Goal: Use online tool/utility: Utilize a website feature to perform a specific function

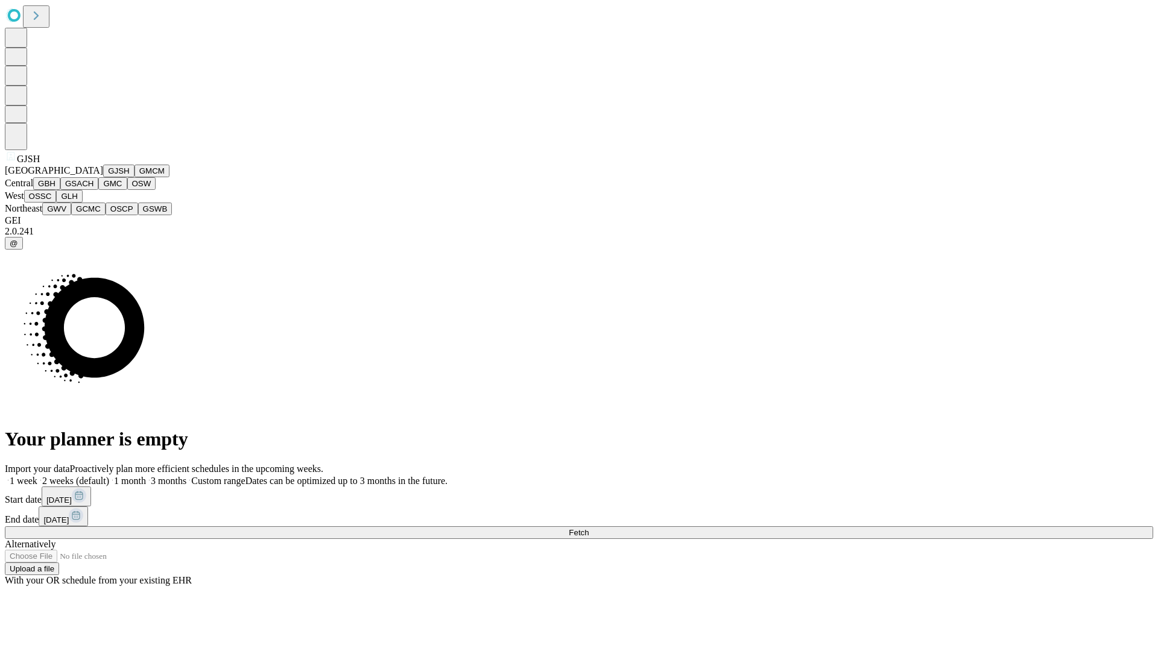
click at [103, 177] on button "GJSH" at bounding box center [118, 171] width 31 height 13
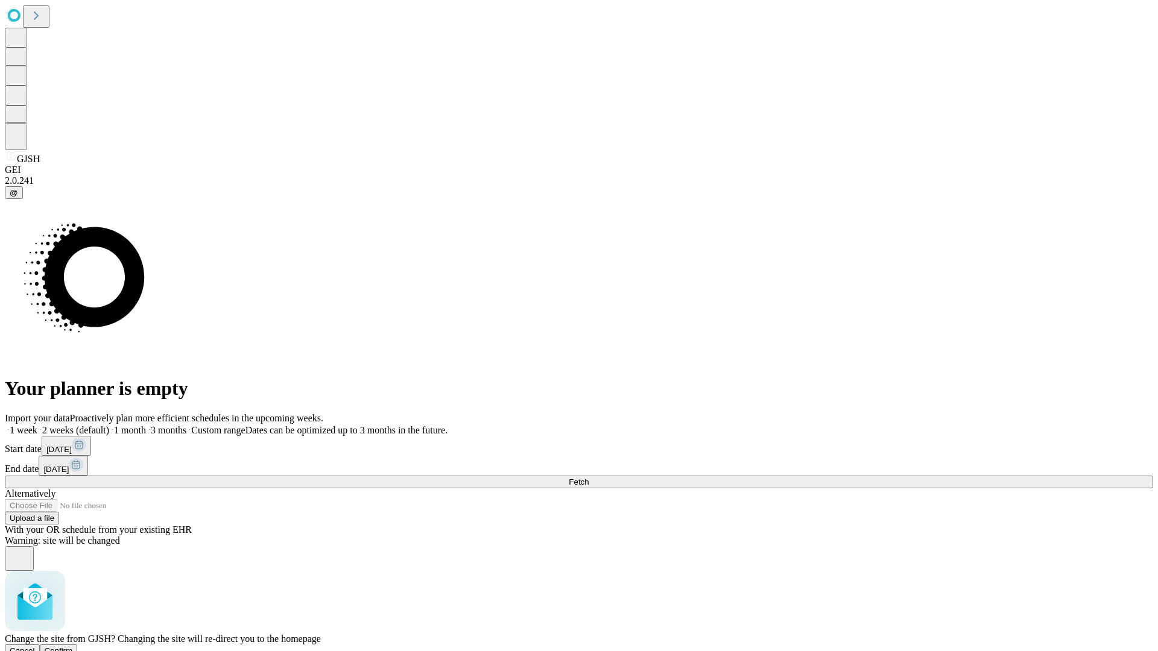
click at [73, 647] on span "Confirm" at bounding box center [59, 651] width 28 height 9
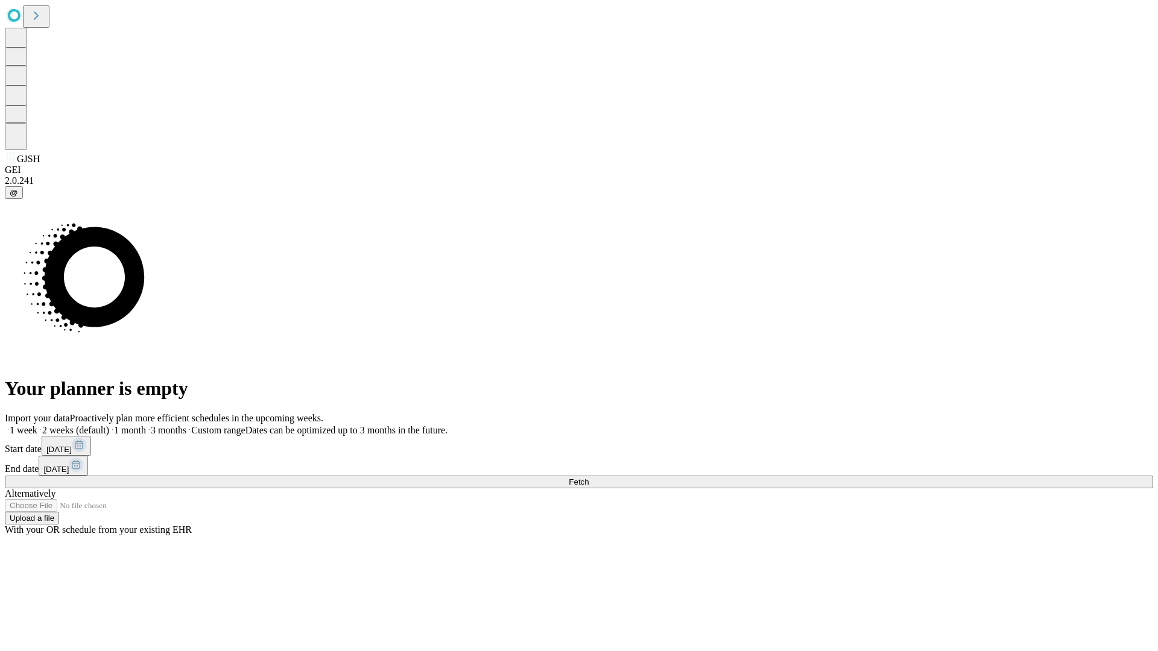
click at [109, 425] on label "2 weeks (default)" at bounding box center [73, 430] width 72 height 10
click at [589, 478] on span "Fetch" at bounding box center [579, 482] width 20 height 9
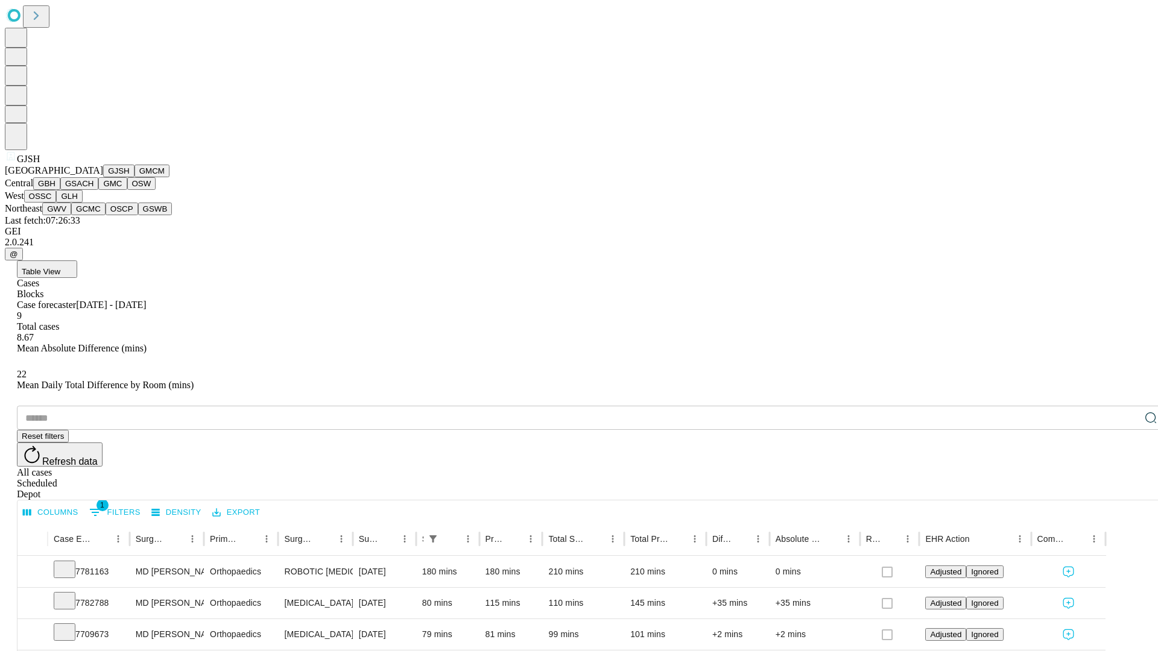
click at [135, 177] on button "GMCM" at bounding box center [152, 171] width 35 height 13
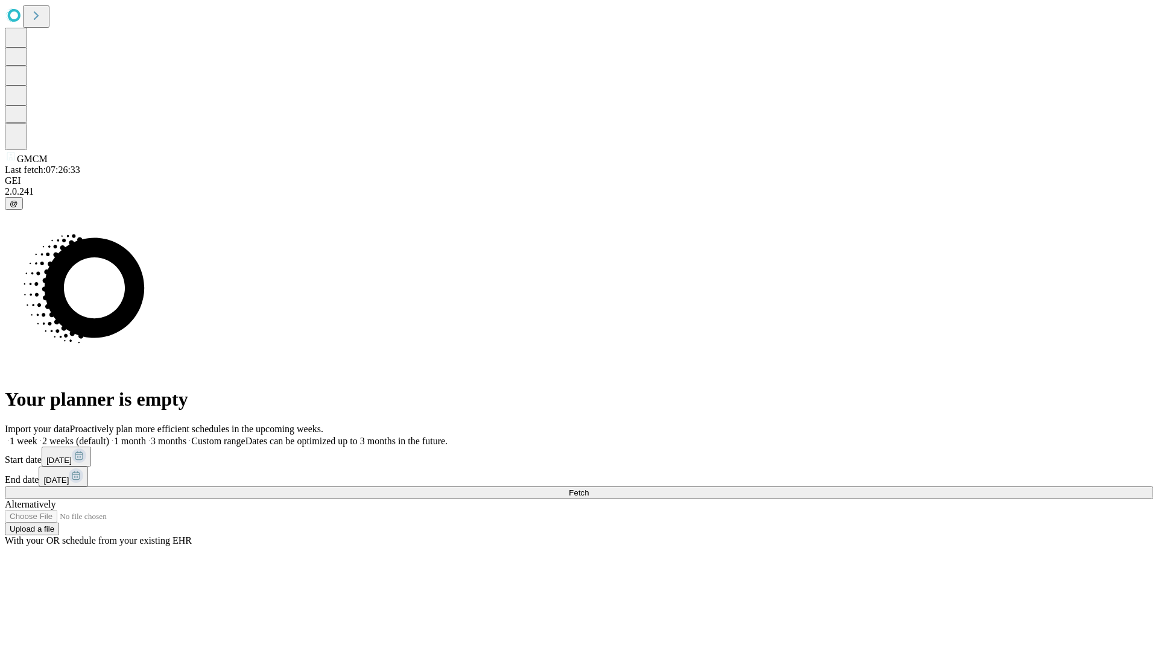
click at [109, 436] on label "2 weeks (default)" at bounding box center [73, 441] width 72 height 10
click at [589, 489] on span "Fetch" at bounding box center [579, 493] width 20 height 9
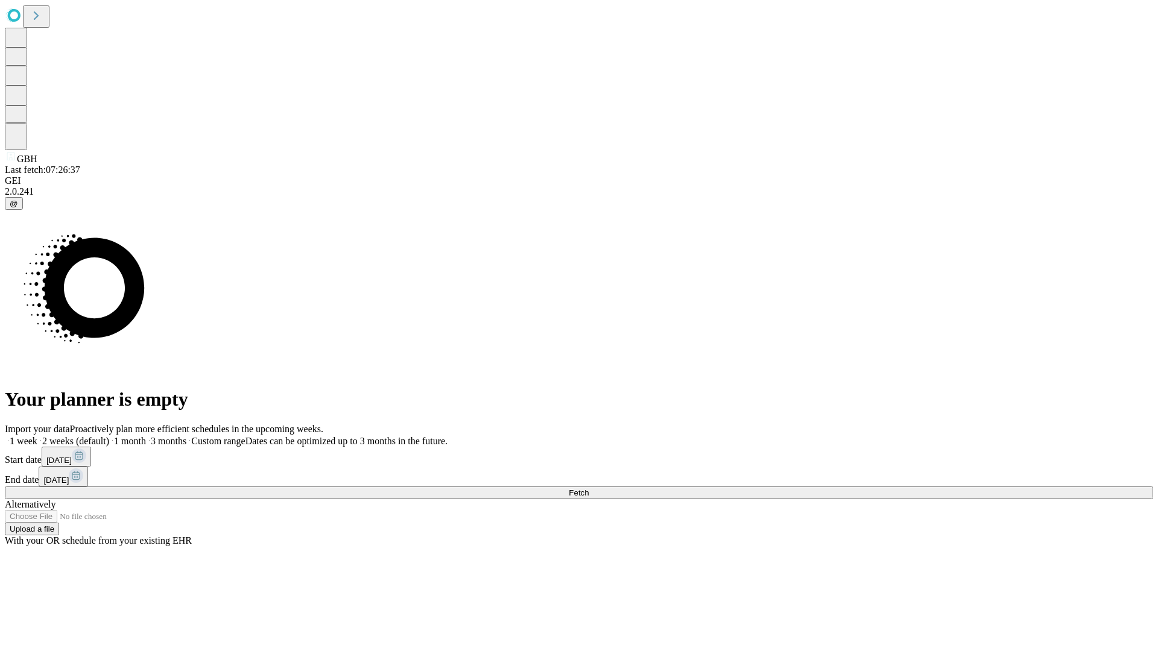
click at [109, 436] on label "2 weeks (default)" at bounding box center [73, 441] width 72 height 10
click at [589, 489] on span "Fetch" at bounding box center [579, 493] width 20 height 9
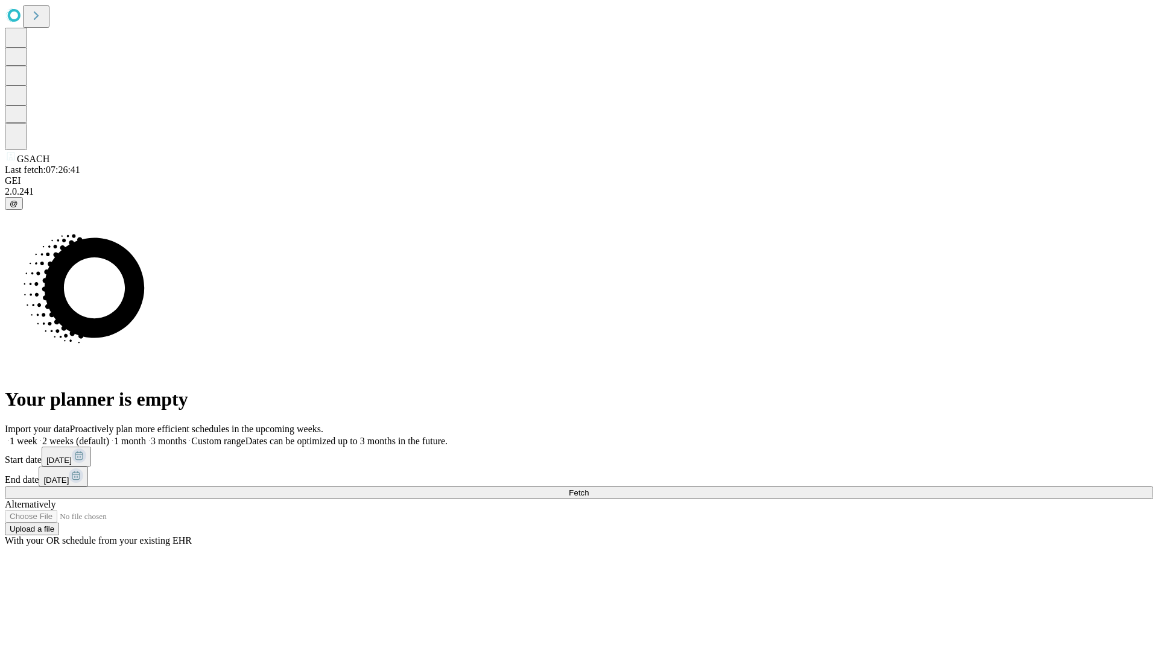
click at [109, 436] on label "2 weeks (default)" at bounding box center [73, 441] width 72 height 10
click at [589, 489] on span "Fetch" at bounding box center [579, 493] width 20 height 9
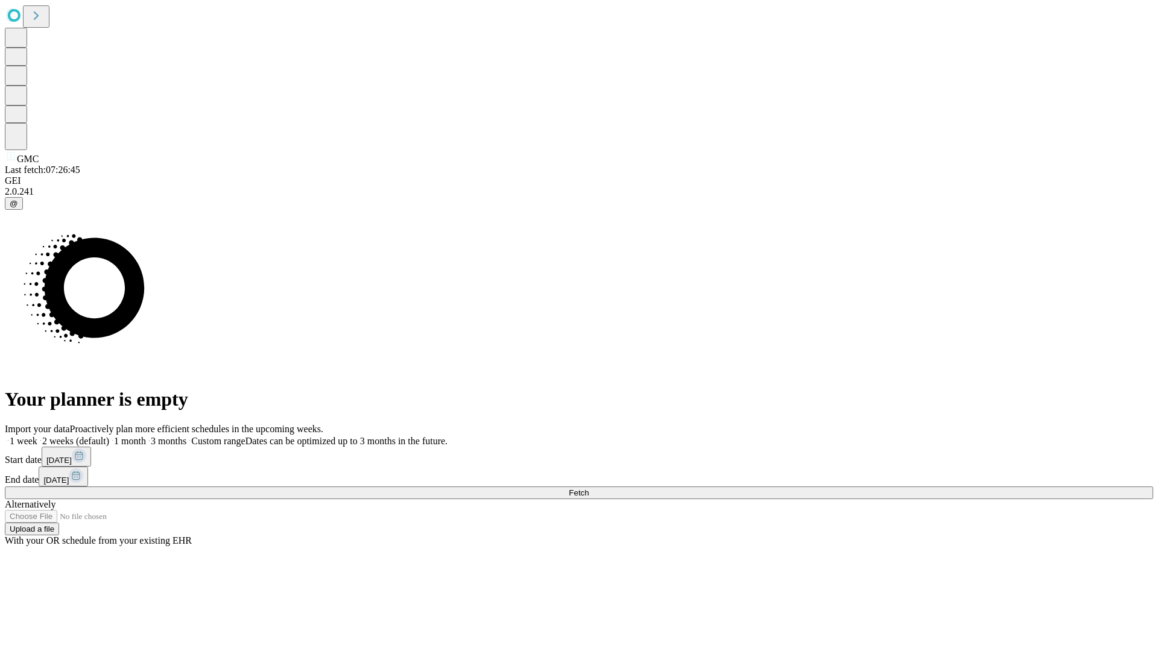
click at [109, 436] on label "2 weeks (default)" at bounding box center [73, 441] width 72 height 10
click at [589, 489] on span "Fetch" at bounding box center [579, 493] width 20 height 9
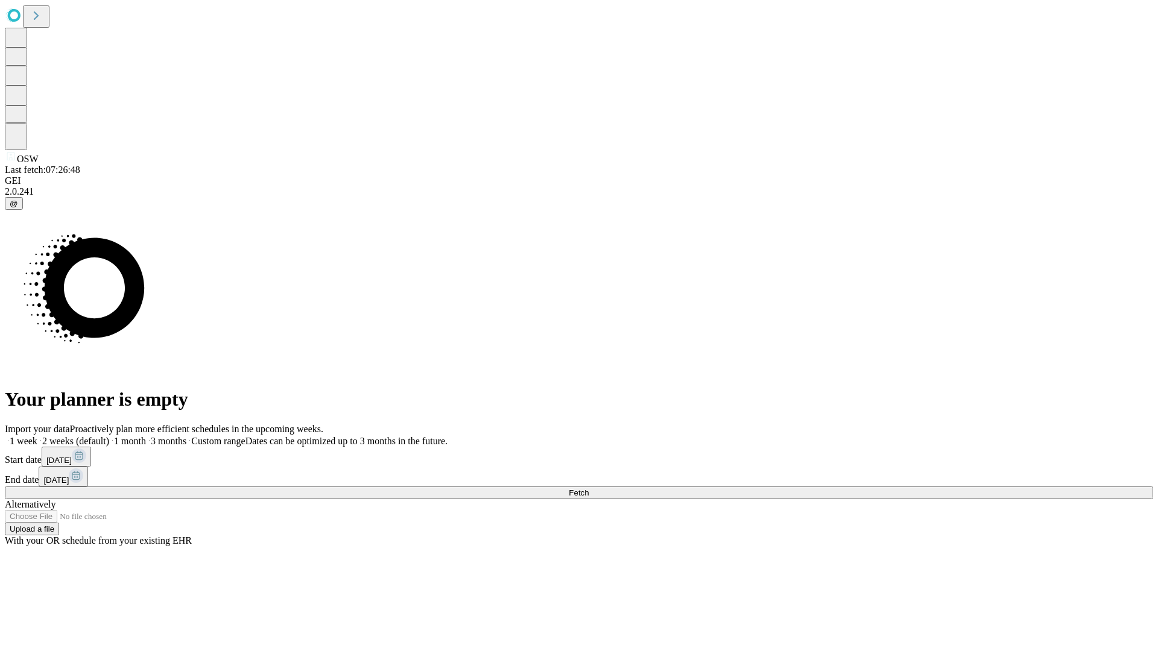
click at [109, 436] on label "2 weeks (default)" at bounding box center [73, 441] width 72 height 10
click at [589, 489] on span "Fetch" at bounding box center [579, 493] width 20 height 9
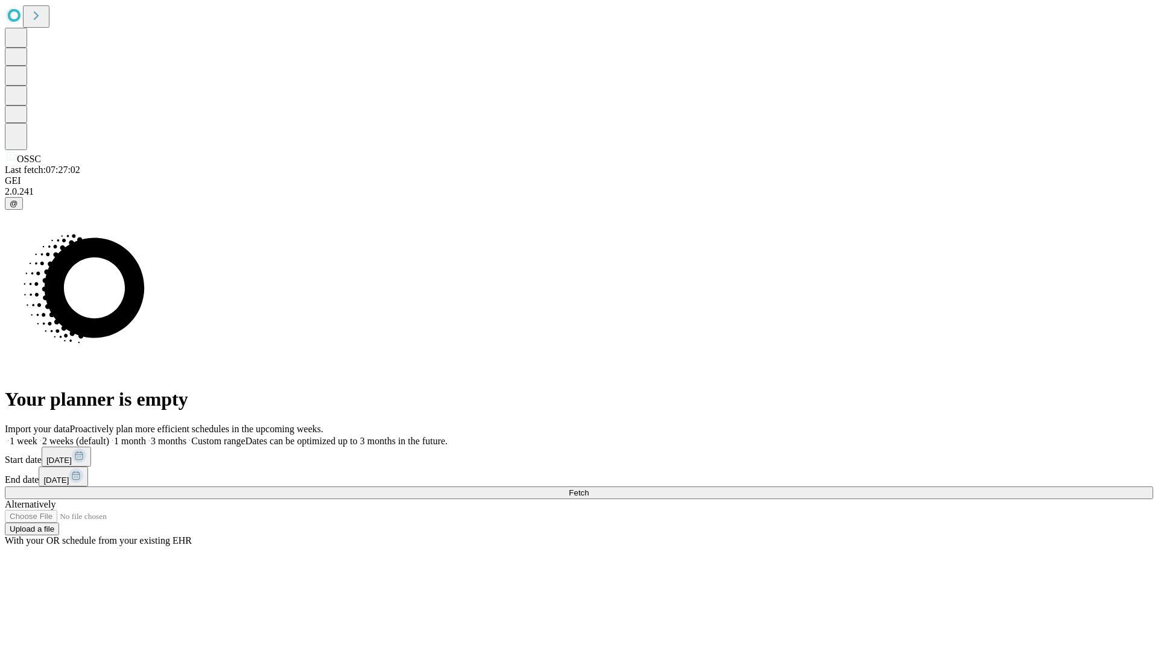
click at [109, 436] on label "2 weeks (default)" at bounding box center [73, 441] width 72 height 10
click at [589, 489] on span "Fetch" at bounding box center [579, 493] width 20 height 9
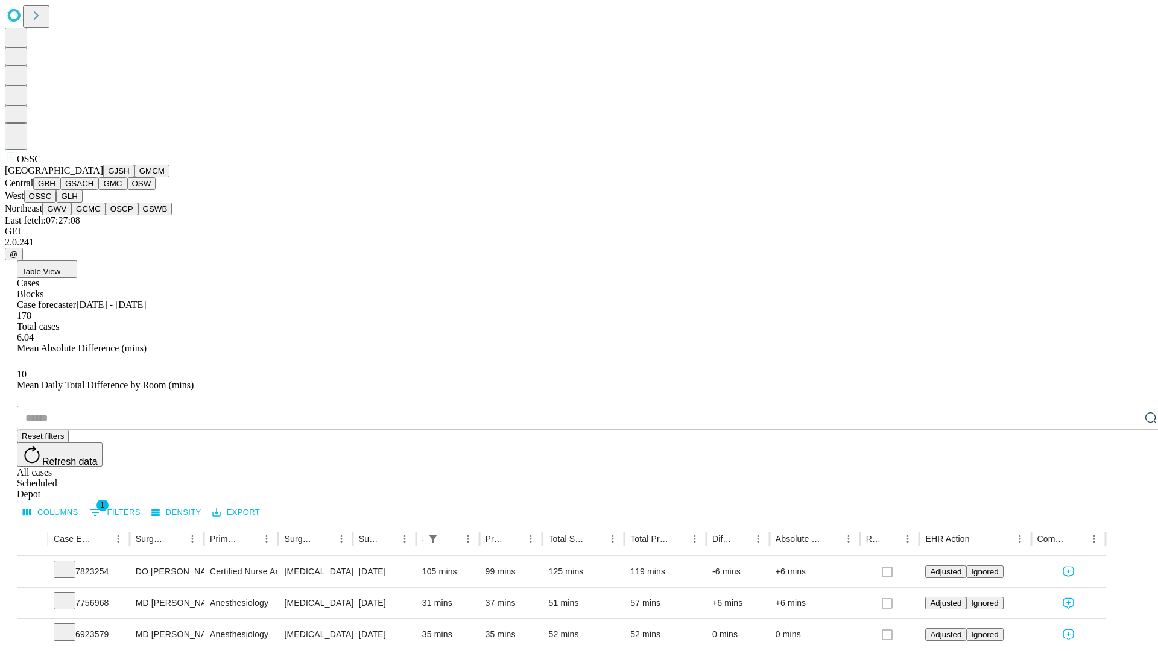
click at [82, 203] on button "GLH" at bounding box center [69, 196] width 26 height 13
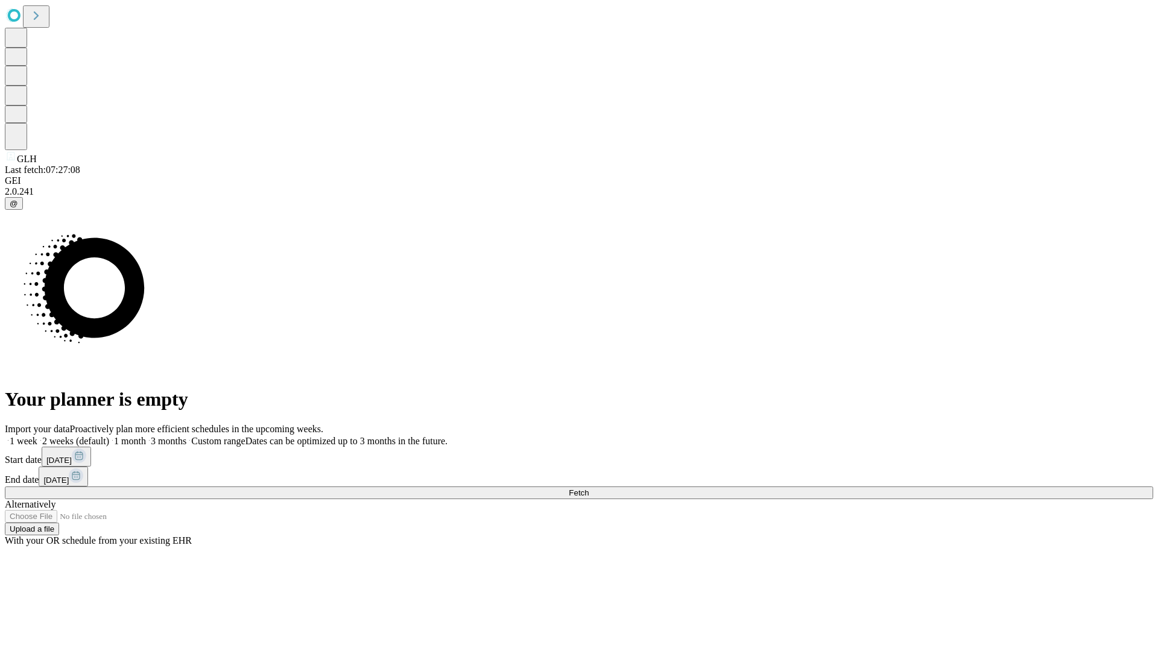
click at [109, 436] on label "2 weeks (default)" at bounding box center [73, 441] width 72 height 10
click at [589, 489] on span "Fetch" at bounding box center [579, 493] width 20 height 9
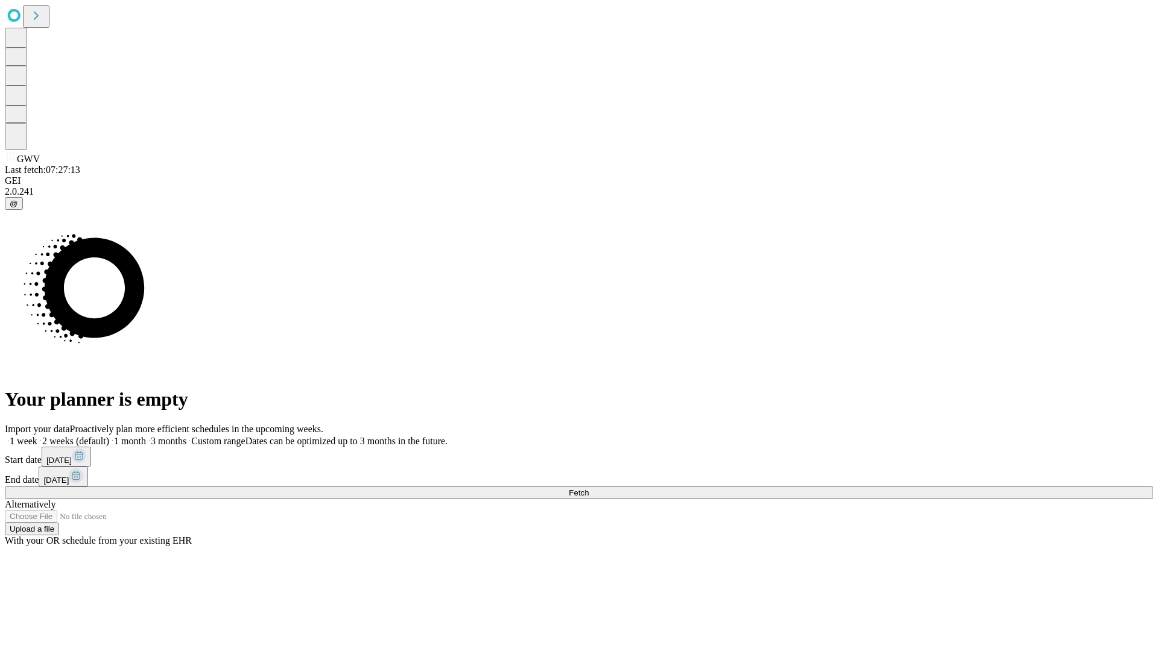
click at [589, 489] on span "Fetch" at bounding box center [579, 493] width 20 height 9
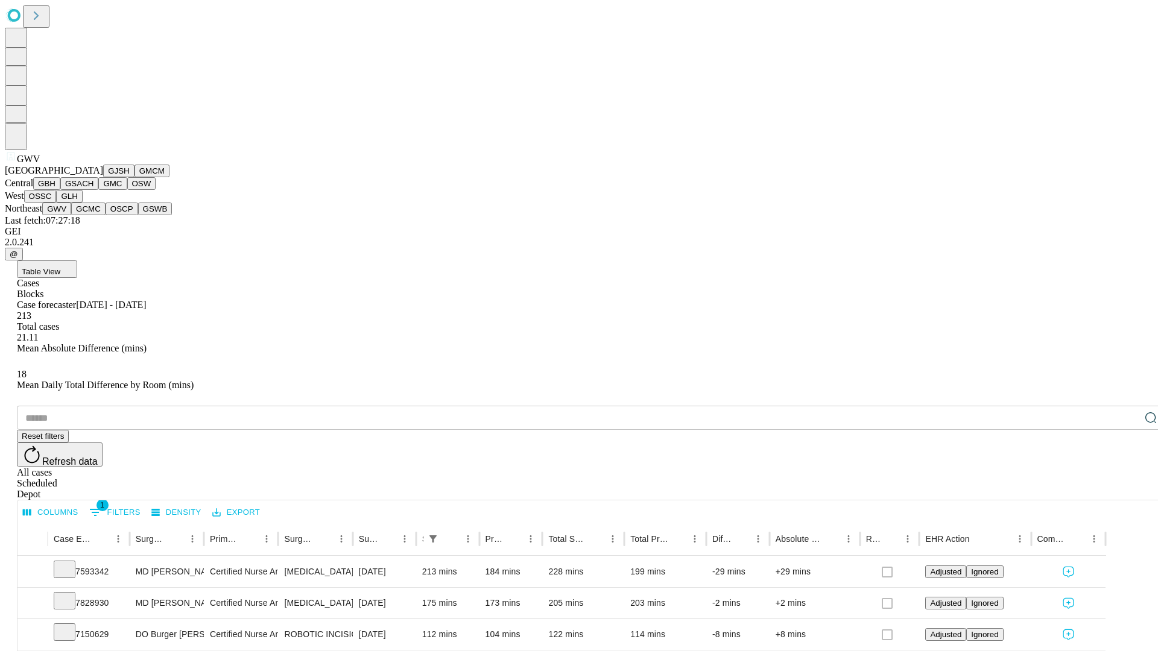
click at [93, 215] on button "GCMC" at bounding box center [88, 209] width 34 height 13
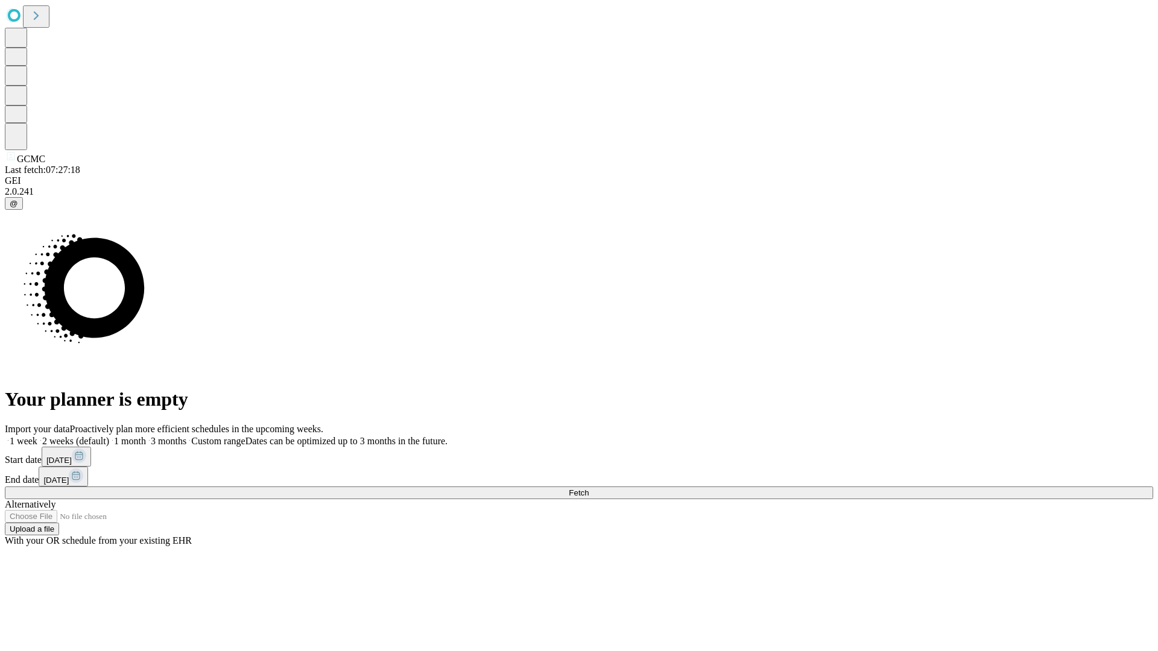
click at [109, 436] on label "2 weeks (default)" at bounding box center [73, 441] width 72 height 10
click at [589, 489] on span "Fetch" at bounding box center [579, 493] width 20 height 9
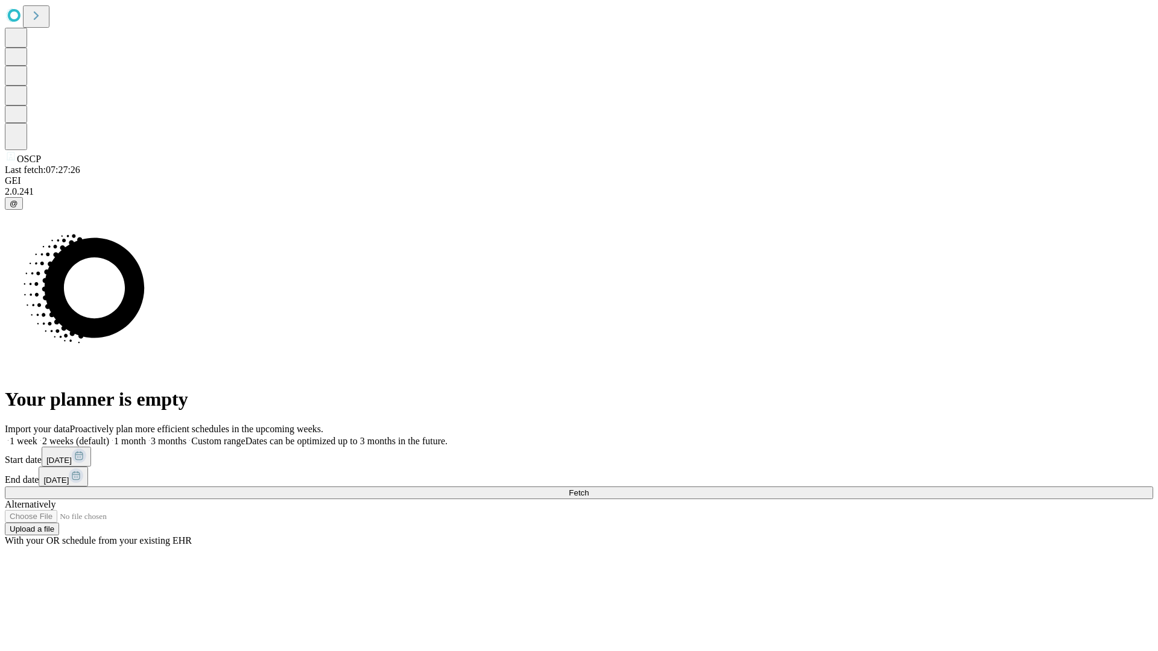
click at [109, 436] on label "2 weeks (default)" at bounding box center [73, 441] width 72 height 10
click at [589, 489] on span "Fetch" at bounding box center [579, 493] width 20 height 9
